Goal: Information Seeking & Learning: Learn about a topic

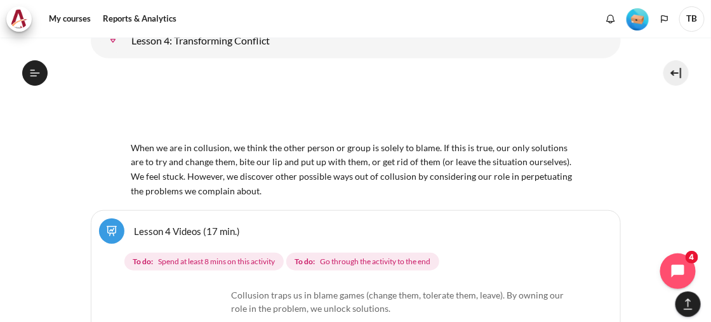
scroll to position [5780, 0]
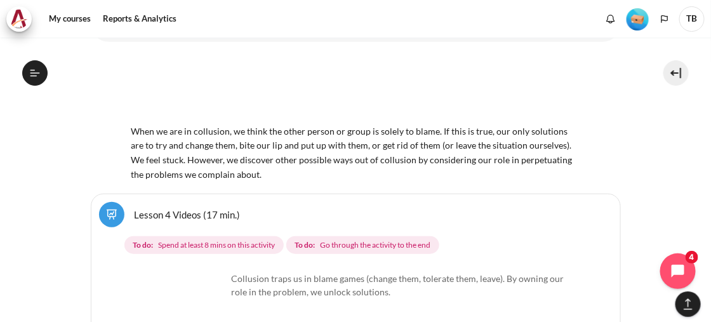
click at [216, 220] on link "Lesson 4 Videos (17 min.)" at bounding box center [188, 214] width 106 height 12
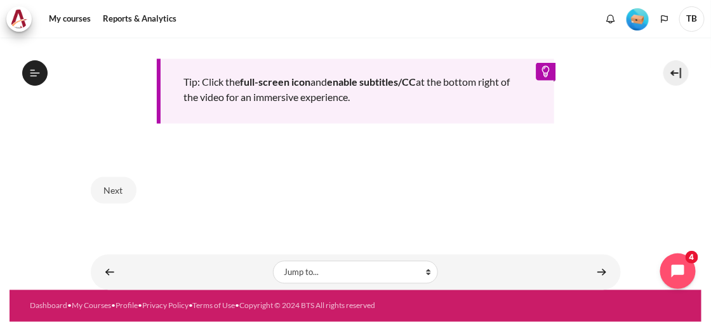
scroll to position [645, 0]
click at [118, 184] on button "Next" at bounding box center [114, 190] width 46 height 27
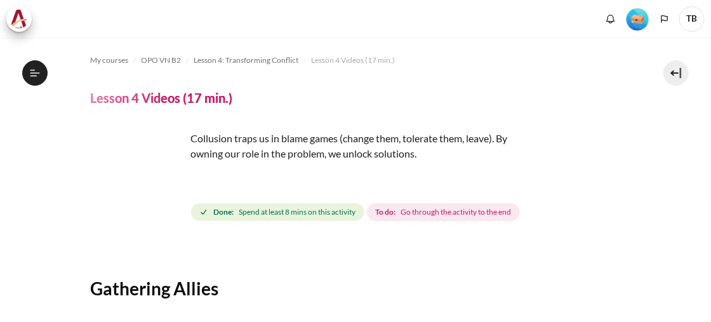
scroll to position [475, 0]
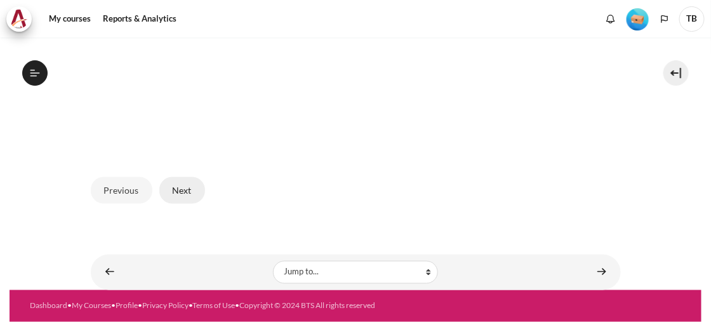
click at [167, 181] on button "Next" at bounding box center [182, 190] width 46 height 27
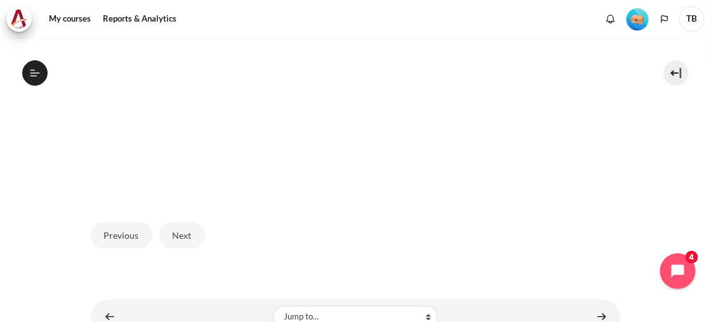
scroll to position [475, 0]
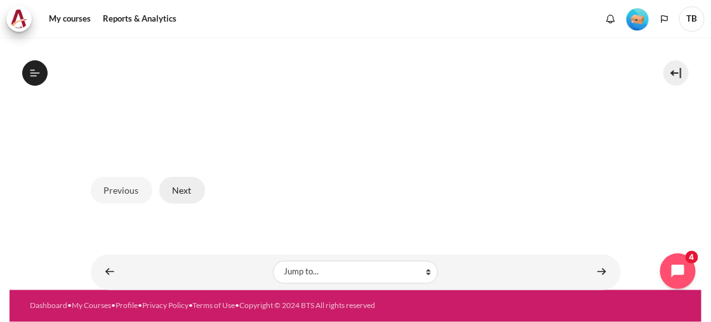
click at [186, 178] on button "Next" at bounding box center [182, 190] width 46 height 27
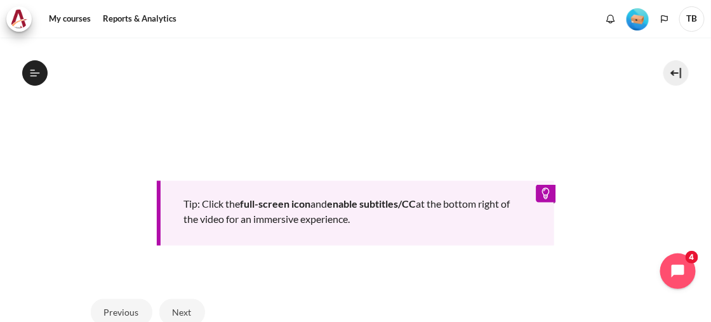
scroll to position [622, 0]
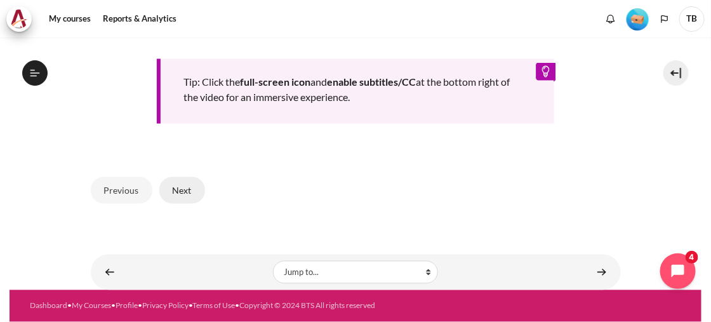
click at [178, 183] on button "Next" at bounding box center [182, 190] width 46 height 27
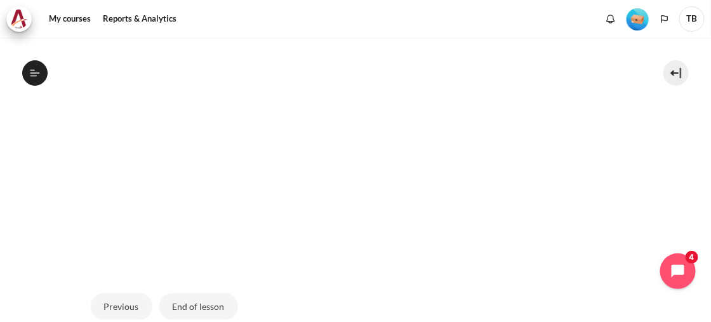
scroll to position [475, 0]
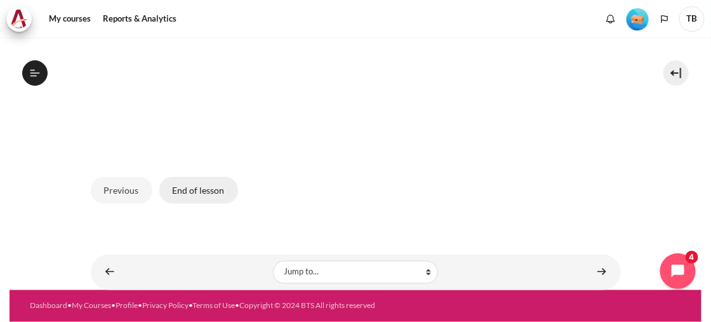
click at [201, 180] on button "End of lesson" at bounding box center [198, 190] width 79 height 27
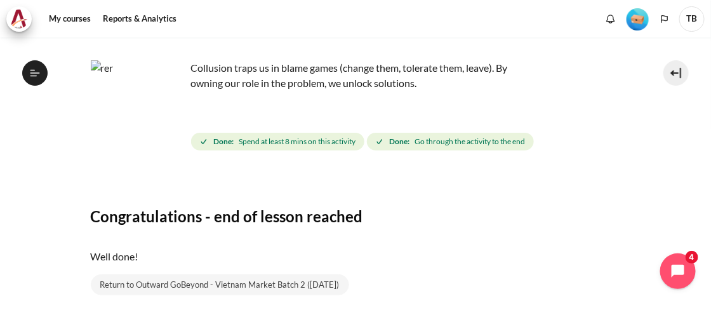
scroll to position [435, 0]
click at [173, 124] on img "Content" at bounding box center [138, 107] width 95 height 95
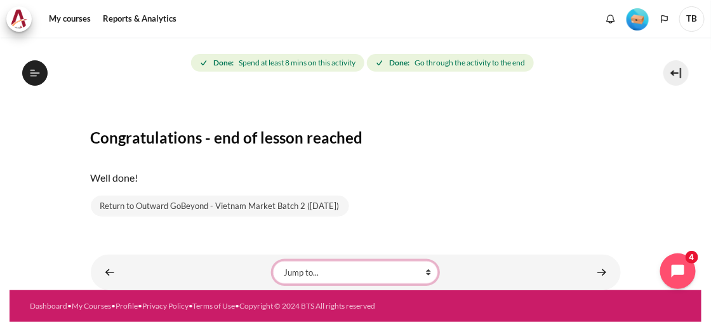
click at [425, 261] on select "Jump to... Getting Started with Our 'Smart-Learning' Platform Why Outward Perfo…" at bounding box center [355, 272] width 165 height 23
select select "/mod/videotime/view.php?id=18610&forceview=1"
click at [273, 261] on select "Jump to... Getting Started with Our 'Smart-Learning' Platform Why Outward Perfo…" at bounding box center [355, 272] width 165 height 23
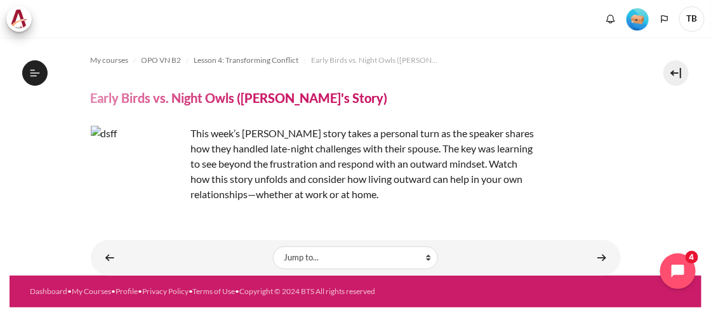
scroll to position [468, 0]
click at [142, 162] on img "Content" at bounding box center [138, 173] width 95 height 95
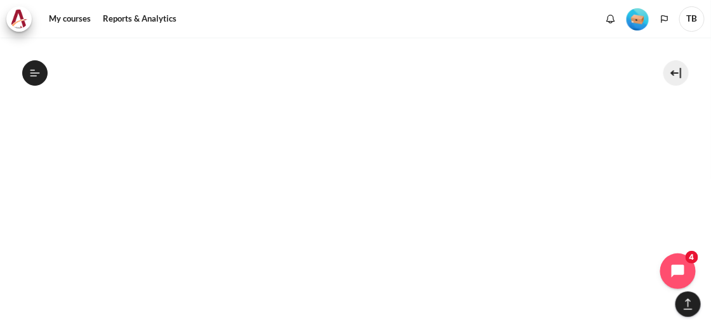
scroll to position [771, 0]
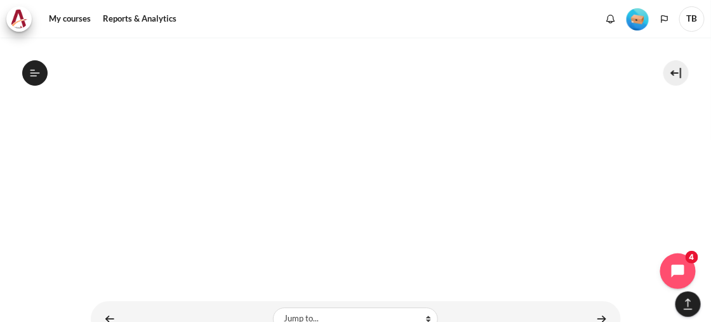
scroll to position [912, 0]
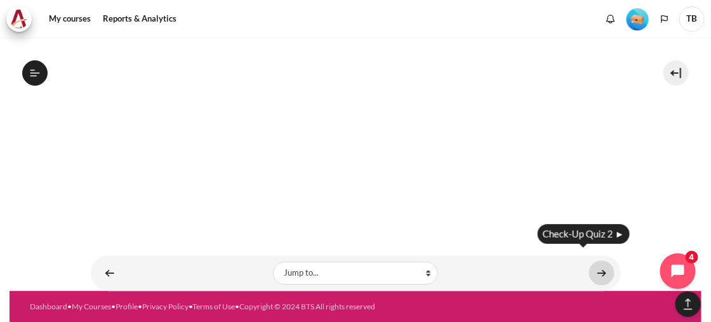
click at [594, 260] on link "Content" at bounding box center [601, 272] width 25 height 25
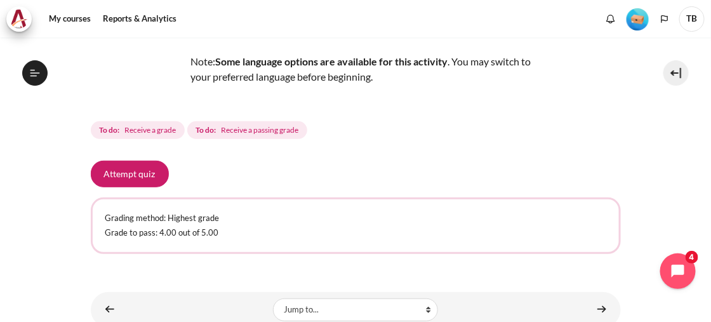
scroll to position [180, 0]
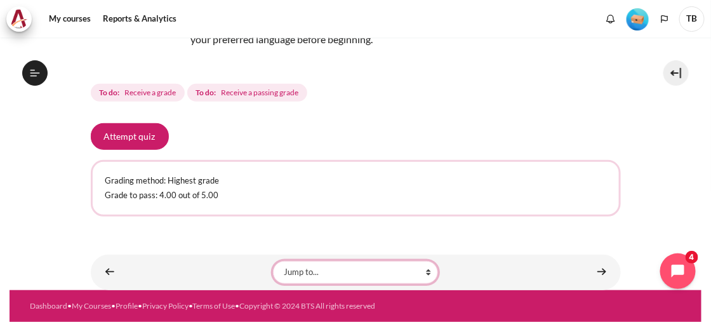
click at [424, 261] on select "Jump to... Getting Started with Our 'Smart-Learning' Platform Why Outward Perfo…" at bounding box center [355, 272] width 165 height 23
select select "/mod/lesson/view.php?id=18613&forceview=1"
click at [273, 261] on select "Jump to... Getting Started with Our 'Smart-Learning' Platform Why Outward Perfo…" at bounding box center [355, 272] width 165 height 23
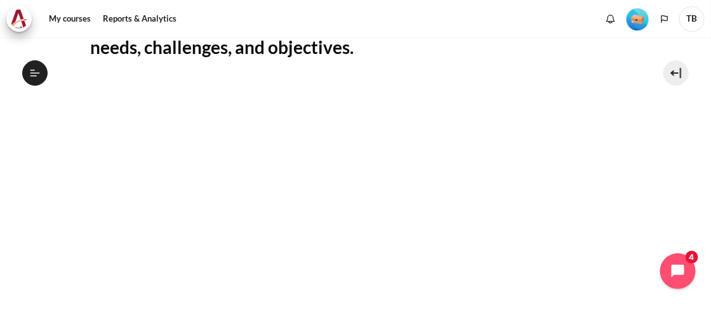
scroll to position [352, 0]
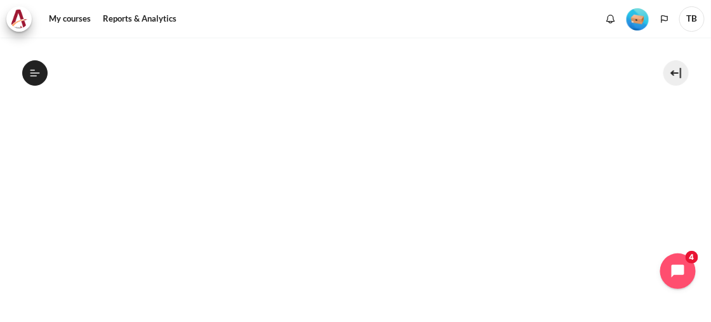
click at [630, 242] on section "My courses OPO VN B2 Lesson 5: Turning My Job Outward Lesson 5 Videos (15 min.)…" at bounding box center [356, 130] width 692 height 891
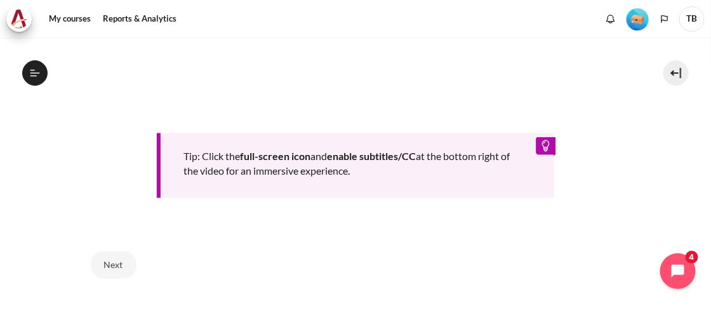
scroll to position [645, 0]
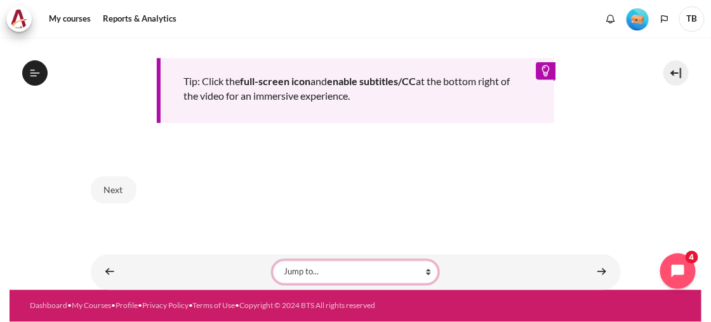
click at [433, 261] on select "Jump to... Getting Started with Our 'Smart-Learning' Platform Why Outward Perfo…" at bounding box center [355, 272] width 165 height 23
click at [424, 262] on select "Jump to... Getting Started with Our 'Smart-Learning' Platform Why Outward Perfo…" at bounding box center [355, 272] width 165 height 23
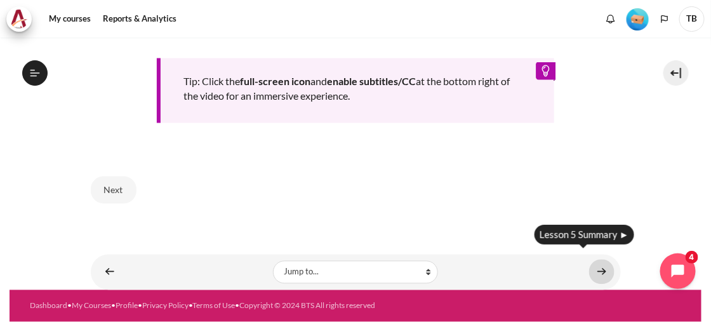
click at [598, 259] on link "Content" at bounding box center [601, 271] width 25 height 25
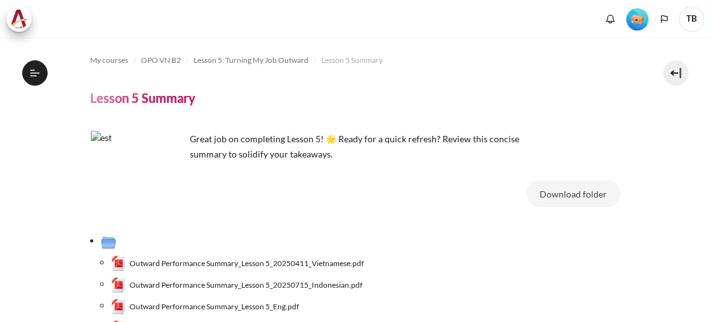
scroll to position [197, 0]
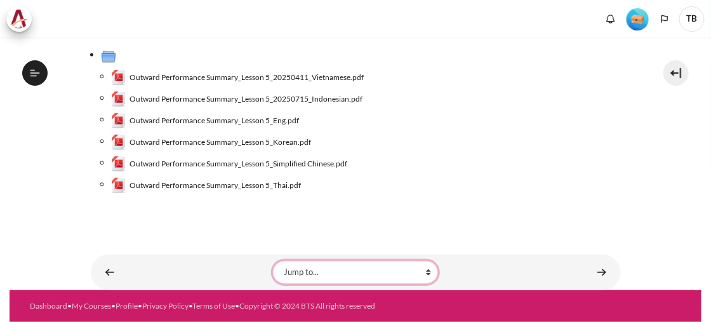
click at [424, 261] on select "Jump to... Getting Started with Our 'Smart-Learning' Platform Why Outward Perfo…" at bounding box center [355, 272] width 165 height 23
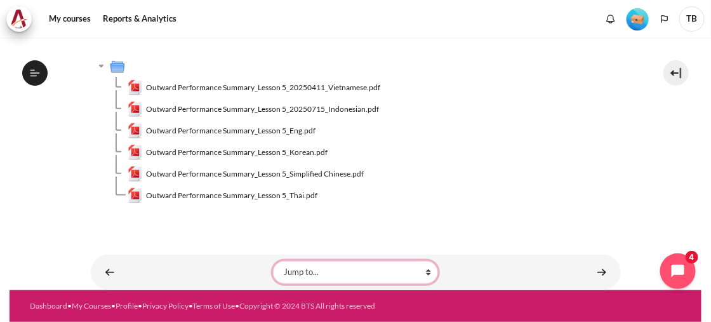
scroll to position [186, 0]
select select "/mod/url/view.php?id=18651&forceview=1"
click at [273, 261] on select "Jump to... Getting Started with Our 'Smart-Learning' Platform Why Outward Perfo…" at bounding box center [355, 272] width 165 height 23
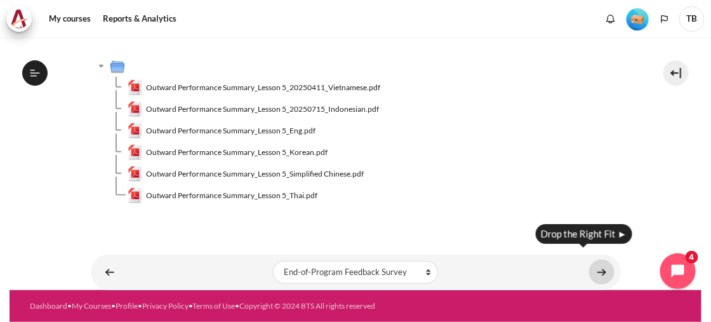
click at [594, 261] on link "Content" at bounding box center [601, 271] width 25 height 25
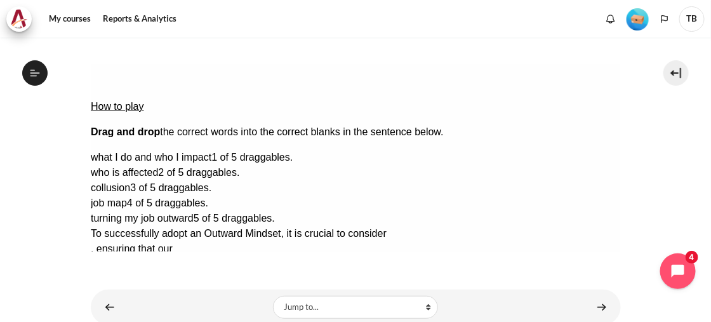
scroll to position [208, 0]
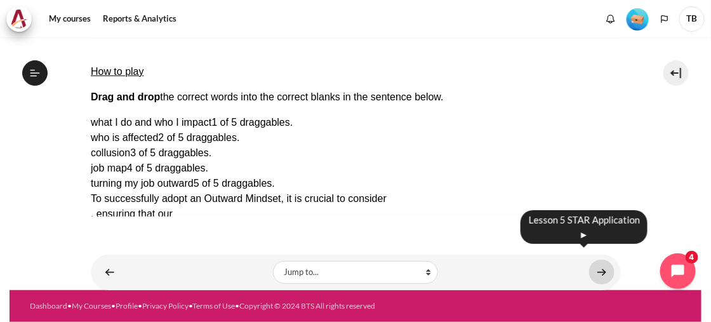
click at [593, 263] on link "Content" at bounding box center [601, 271] width 25 height 25
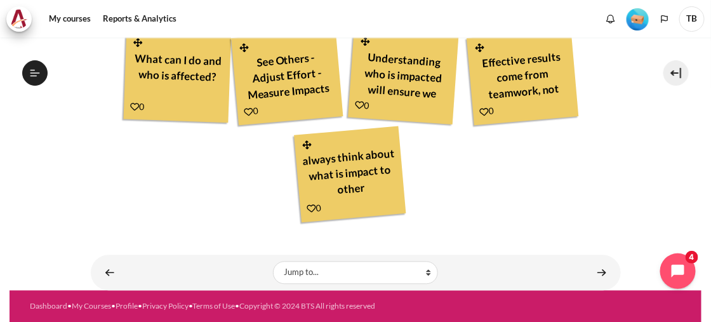
scroll to position [599, 0]
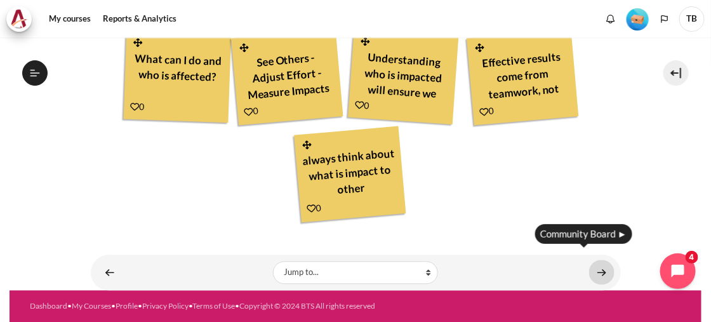
click at [599, 261] on link "Content" at bounding box center [601, 271] width 25 height 25
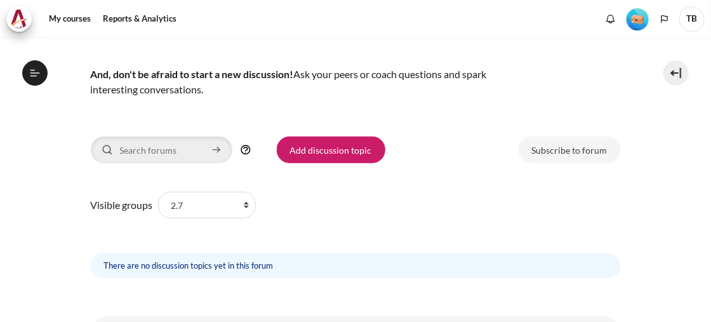
scroll to position [207, 0]
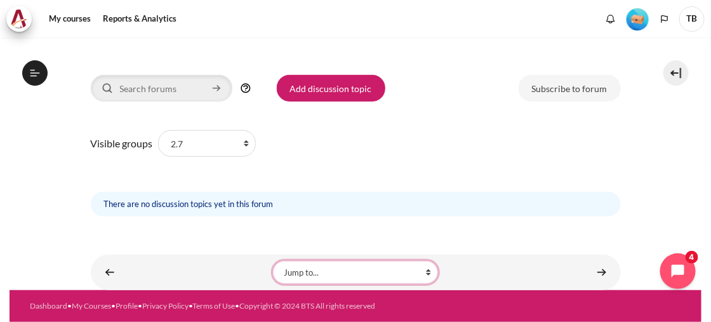
click at [424, 262] on select "Jump to... Getting Started with Our 'Smart-Learning' Platform Why Outward Perfo…" at bounding box center [355, 272] width 165 height 23
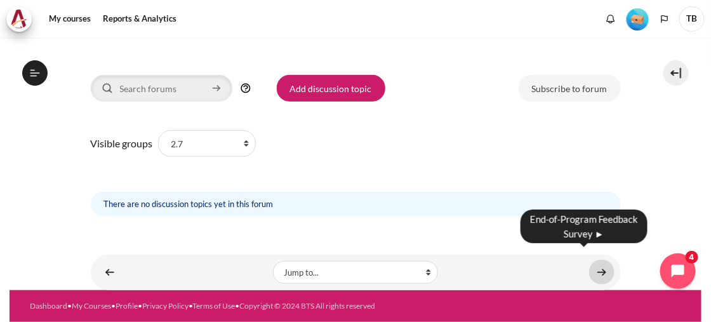
click at [596, 259] on link "Content" at bounding box center [601, 271] width 25 height 25
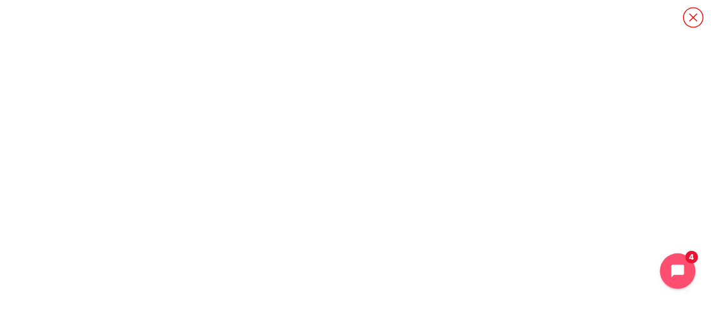
scroll to position [24, 0]
